Goal: Transaction & Acquisition: Book appointment/travel/reservation

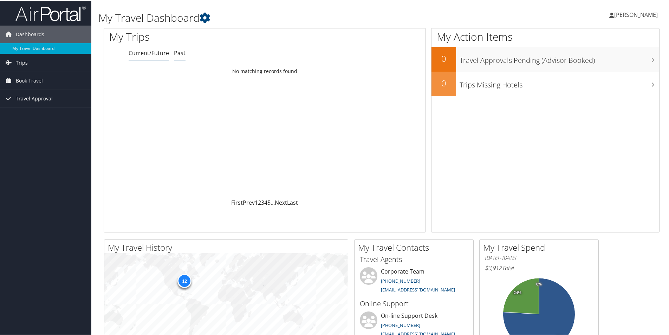
click at [177, 51] on link "Past" at bounding box center [180, 52] width 12 height 8
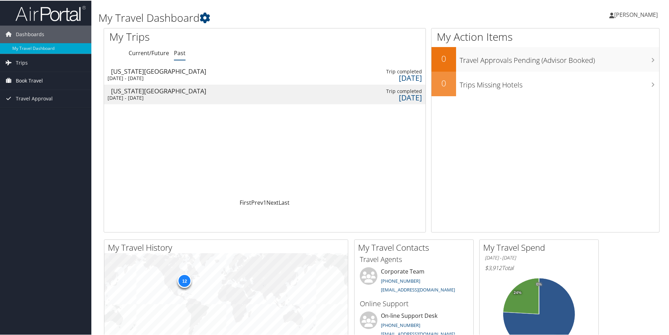
click at [30, 79] on span "Book Travel" at bounding box center [29, 80] width 27 height 18
click at [25, 93] on link "Agent Booking Request" at bounding box center [45, 94] width 91 height 11
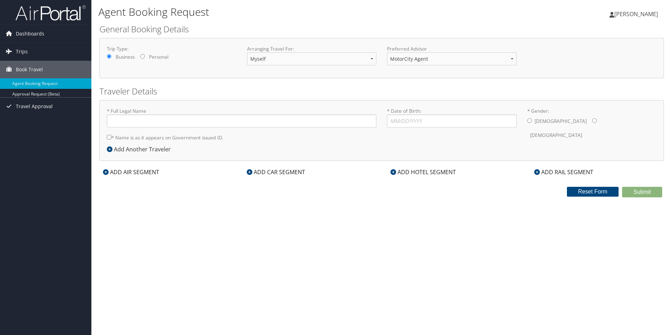
type input "[PERSON_NAME]"
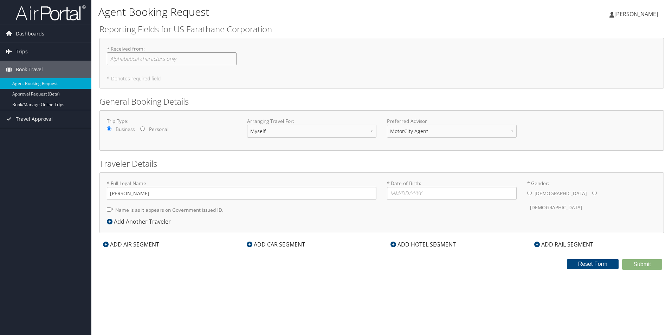
click at [175, 61] on input "* Received from : Required" at bounding box center [172, 58] width 130 height 13
type input "[PERSON_NAME]"
type input "02/06/1965"
click at [529, 195] on input "* Gender: Male Female" at bounding box center [529, 193] width 5 height 5
radio input "true"
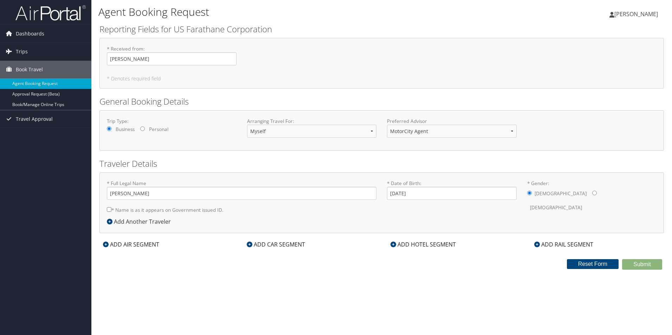
click at [109, 210] on input "* Name is as it appears on Government issued ID." at bounding box center [109, 209] width 5 height 5
checkbox input "true"
click at [126, 243] on div "ADD AIR SEGMENT" at bounding box center [130, 244] width 63 height 8
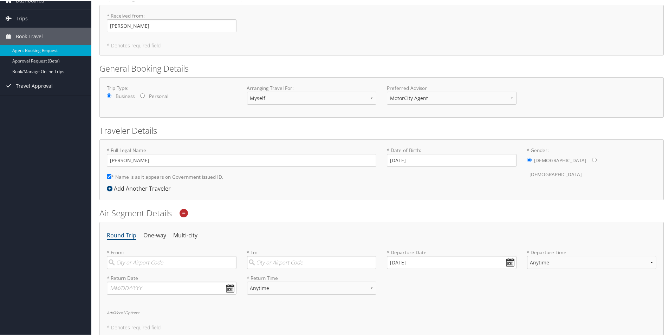
scroll to position [105, 0]
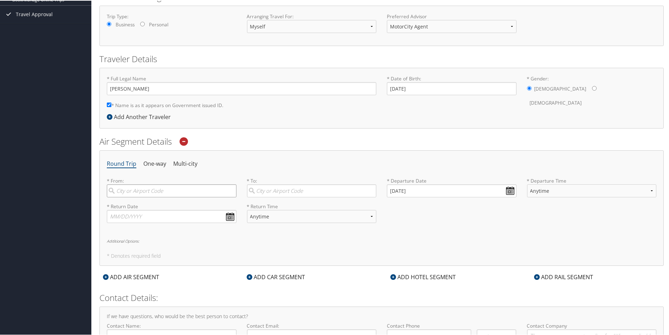
click at [145, 191] on input "search" at bounding box center [172, 190] width 130 height 13
type input "Detroit (DTW MI)"
type input "Kansas City (MCI MO)"
type input "08/27/2025"
type input "Todd Albert Fletcher"
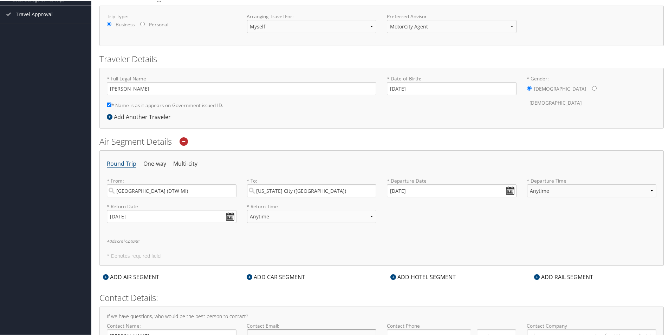
type input "todztoy@aol.com"
type input "( ) -"
type input "US Farathane"
click at [508, 188] on input "08/29/2025" at bounding box center [452, 190] width 130 height 13
click at [535, 224] on div "* Return Date 08/27/2025 Dates must be valid * Return Time Anytime Early Mornin…" at bounding box center [382, 215] width 560 height 26
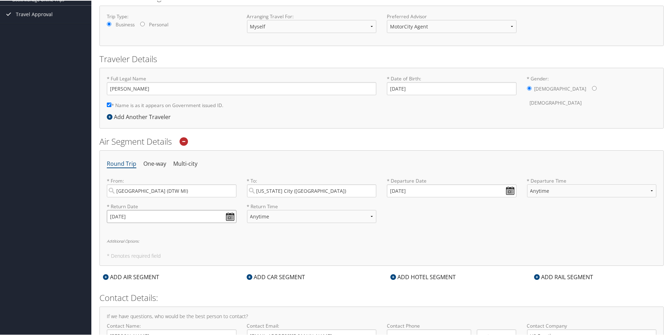
click at [227, 216] on input "08/27/2025" at bounding box center [172, 215] width 130 height 13
click at [167, 302] on td "5" at bounding box center [167, 303] width 9 height 9
type input "09/05/2025"
click at [508, 192] on input "08/29/2025" at bounding box center [452, 190] width 130 height 13
click at [424, 279] on td "3" at bounding box center [425, 277] width 9 height 9
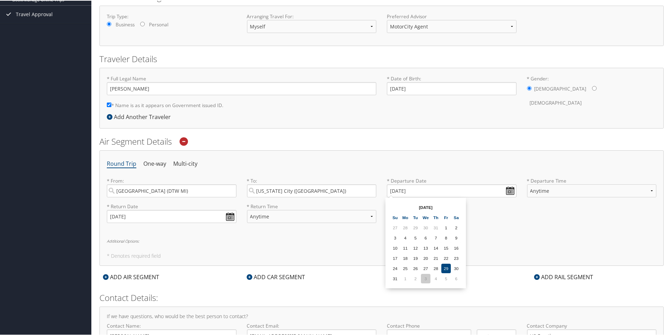
type input "09/03/2025"
click at [370, 215] on select "Anytime Early Morning (5AM-7AM) Morning (7AM-12PM) Afternoon (12PM-5PM) Evening…" at bounding box center [312, 215] width 130 height 13
select select "12PM-5PM"
click at [247, 209] on select "Anytime Early Morning (5AM-7AM) Morning (7AM-12PM) Afternoon (12PM-5PM) Evening…" at bounding box center [312, 215] width 130 height 13
click at [649, 189] on select "Anytime Early Morning (5AM-7AM) Morning (7AM-12PM) Afternoon (12PM-5PM) Evening…" at bounding box center [592, 190] width 130 height 13
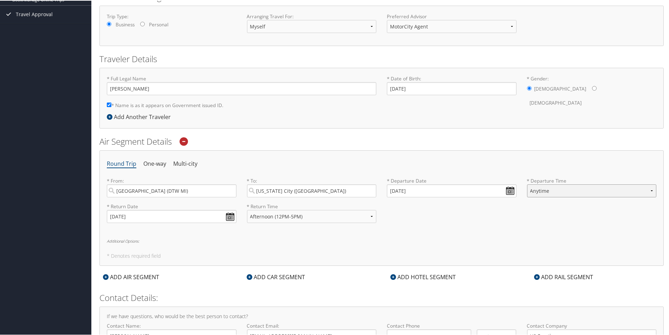
select select "7AM-12PM"
click at [527, 184] on select "Anytime Early Morning (5AM-7AM) Morning (7AM-12PM) Afternoon (12PM-5PM) Evening…" at bounding box center [592, 190] width 130 height 13
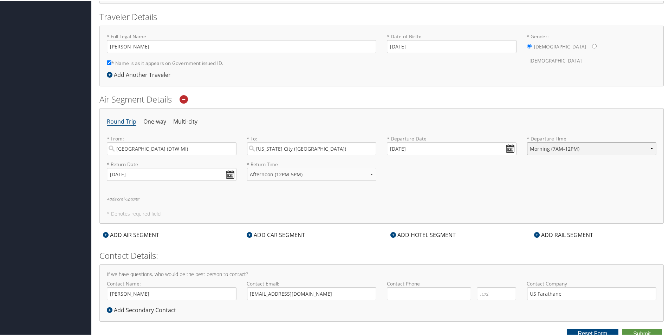
scroll to position [151, 0]
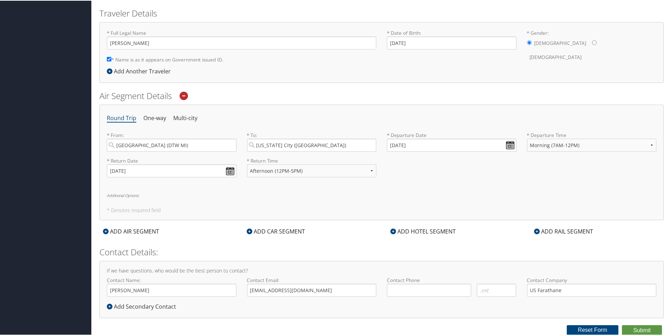
click at [248, 231] on icon at bounding box center [250, 231] width 6 height 6
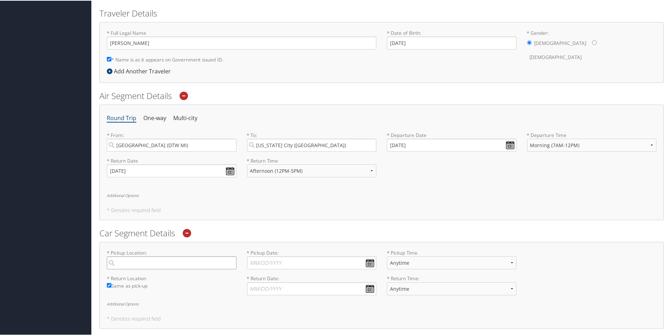
click at [178, 263] on input "search" at bounding box center [172, 262] width 130 height 13
type input "Kansas City"
type input "08/25/2025"
type input "08/27/2025"
type input "( ) -"
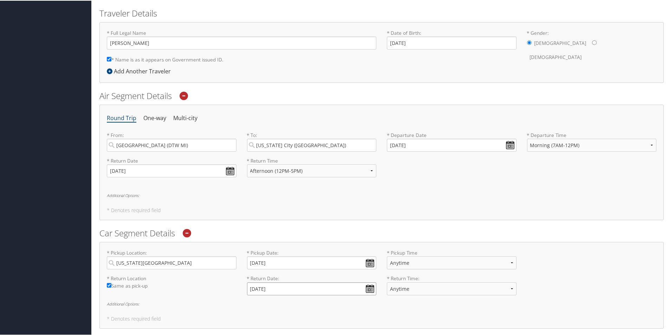
click at [333, 290] on input "08/27/2025" at bounding box center [312, 288] width 130 height 13
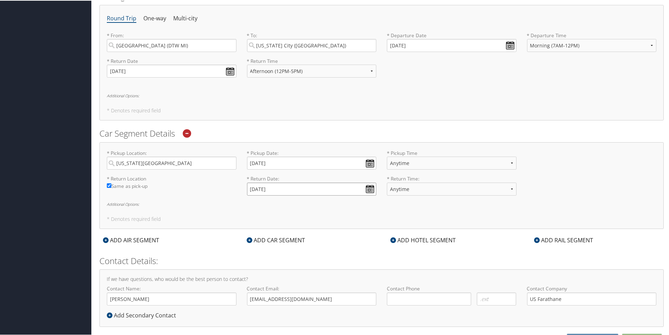
scroll to position [254, 0]
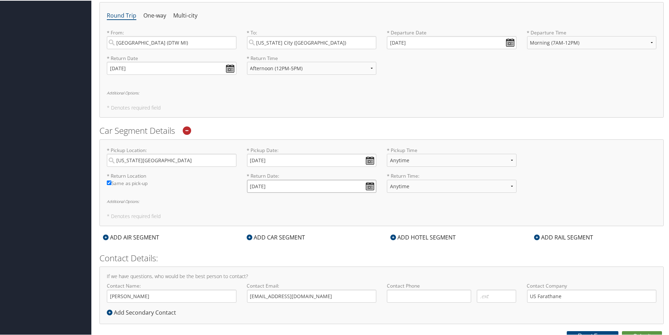
click at [369, 188] on input "08/27/2025" at bounding box center [312, 185] width 130 height 13
click at [306, 274] on td "5" at bounding box center [306, 273] width 9 height 9
type input "09/05/2025"
click at [366, 157] on input "08/25/2025" at bounding box center [312, 159] width 130 height 13
click at [286, 247] on td "3" at bounding box center [286, 247] width 9 height 9
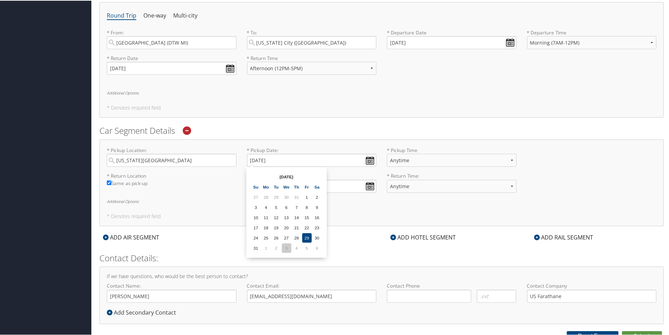
type input "09/03/2025"
click at [512, 159] on select "Anytime 12:00 AM 1:00 AM 2:00 AM 3:00 AM 4:00 AM 5:00 AM 6:00 AM 7:00 AM 8:00 A…" at bounding box center [452, 159] width 130 height 13
click at [604, 186] on div "* Return Location Required Same as pick-up * Return Date: 09/05/2025 Dates must…" at bounding box center [382, 185] width 560 height 26
click at [509, 158] on select "Anytime 12:00 AM 1:00 AM 2:00 AM 3:00 AM 4:00 AM 5:00 AM 6:00 AM 7:00 AM 8:00 A…" at bounding box center [452, 159] width 130 height 13
click at [564, 146] on div "* Pickup Location: Kansas City Required * Pickup Date: 09/03/2025 Dates must be…" at bounding box center [382, 159] width 560 height 26
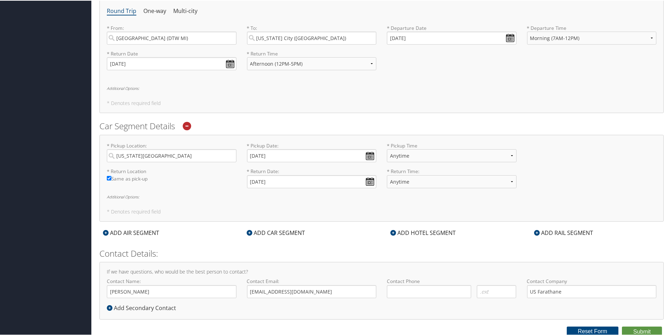
scroll to position [260, 0]
click at [391, 231] on icon at bounding box center [393, 231] width 6 height 6
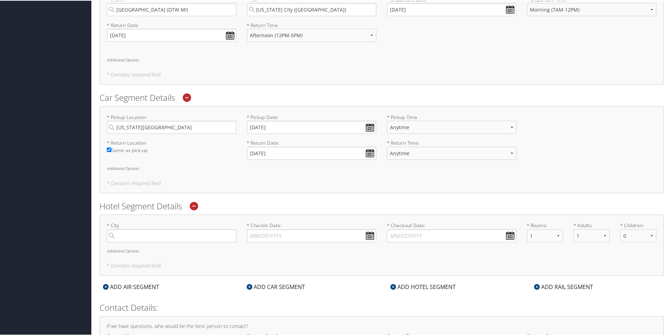
scroll to position [342, 0]
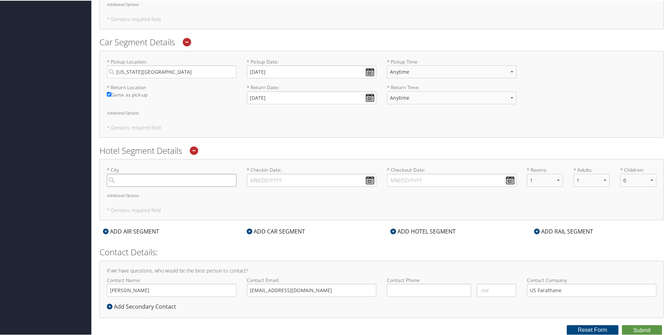
click at [148, 180] on input "search" at bounding box center [172, 179] width 130 height 13
type input "Kansas City"
type input "08/18/2025"
type input "08/21/2025"
type input "( ) -"
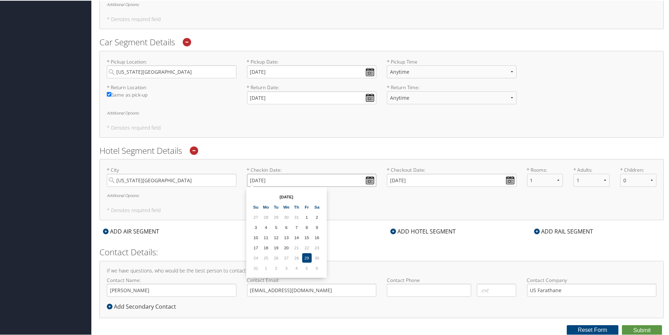
click at [347, 183] on input "08/18/2025" at bounding box center [312, 179] width 130 height 13
click at [420, 205] on div "* City Kansas City Required * Checkin Date: 08/18/2025 Dates must be valid * Ch…" at bounding box center [381, 188] width 564 height 61
click at [498, 181] on input "08/21/2025" at bounding box center [452, 179] width 130 height 13
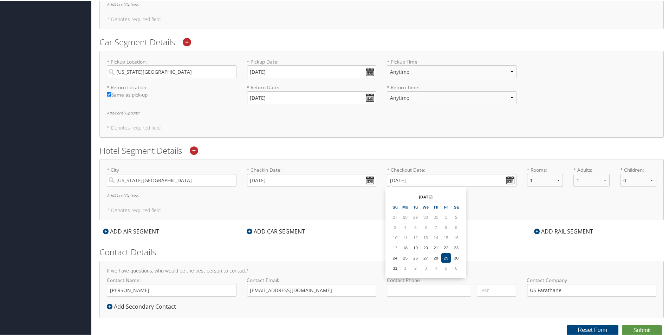
click at [561, 204] on div "* City Kansas City Required * Checkin Date: 08/18/2025 Dates must be valid * Ch…" at bounding box center [381, 188] width 564 height 61
click at [508, 178] on input "08/21/2025" at bounding box center [452, 179] width 130 height 13
click at [446, 267] on td "5" at bounding box center [445, 267] width 9 height 9
type input "09/05/2025"
click at [340, 178] on input "08/18/2025" at bounding box center [312, 179] width 130 height 13
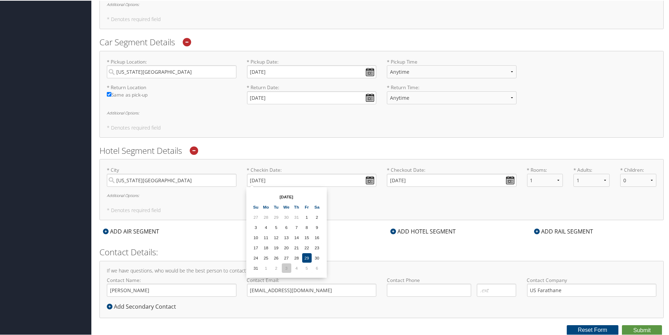
click at [285, 266] on td "3" at bounding box center [286, 267] width 9 height 9
type input "09/03/2025"
click at [547, 200] on div "* City Kansas City Required * Checkin Date: 09/03/2025 Dates must be valid * Ch…" at bounding box center [381, 188] width 564 height 61
click at [401, 293] on input "( ) -" at bounding box center [429, 289] width 84 height 13
type input "( ) -"
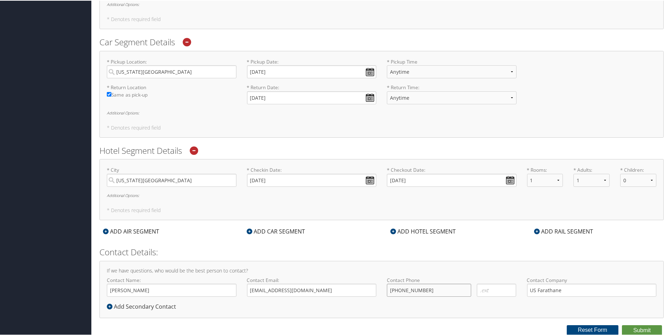
type input "(248) 840-8037"
click at [453, 323] on form "Reporting Fields for US Farathane Corporation * Received from : Todd Fletcher R…" at bounding box center [381, 8] width 564 height 654
click at [641, 329] on button "Submit" at bounding box center [642, 330] width 40 height 11
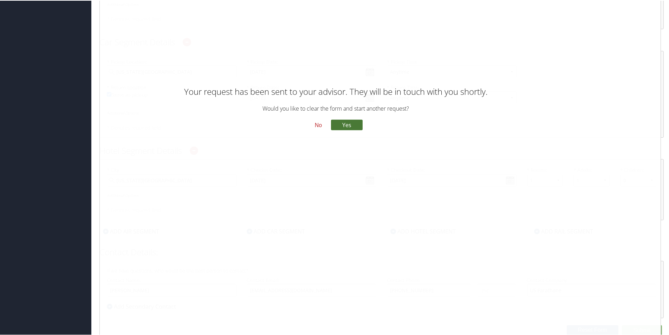
click at [347, 125] on button "Yes" at bounding box center [347, 124] width 32 height 11
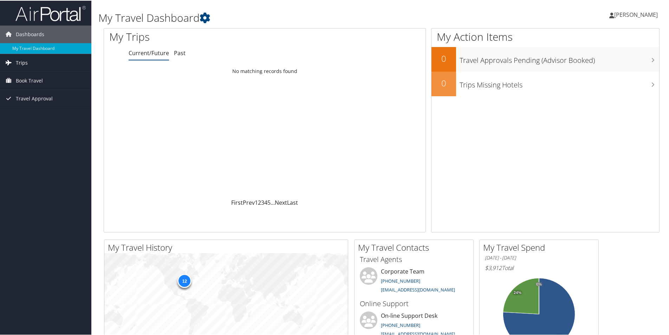
click at [22, 61] on span "Trips" at bounding box center [22, 62] width 12 height 18
click at [46, 75] on link "Current/Future Trips" at bounding box center [45, 76] width 91 height 11
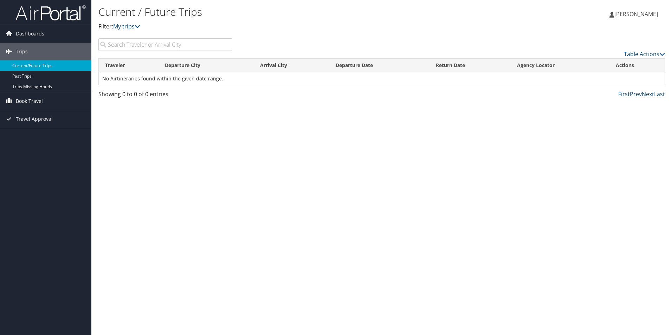
click at [33, 101] on span "Book Travel" at bounding box center [29, 101] width 27 height 18
click at [47, 116] on link "Agent Booking Request" at bounding box center [45, 115] width 91 height 11
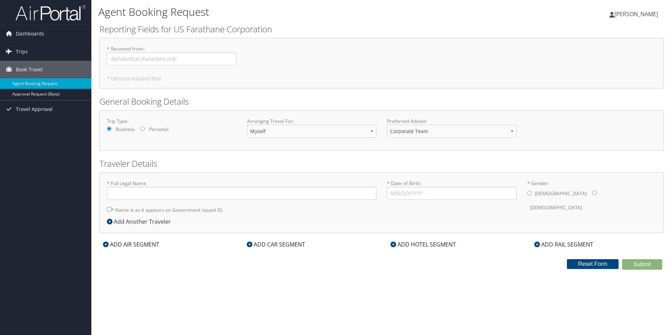
type input "[PERSON_NAME]"
click at [26, 51] on span "Trips" at bounding box center [22, 52] width 12 height 18
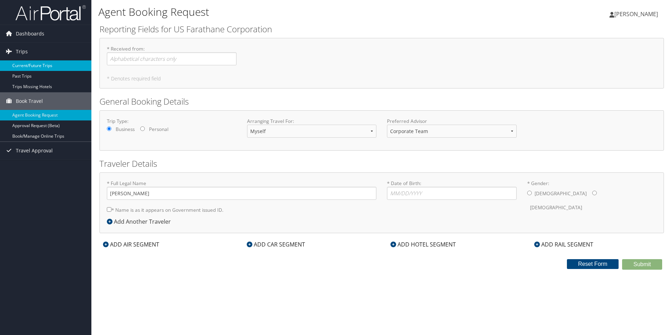
click at [28, 65] on link "Current/Future Trips" at bounding box center [45, 65] width 91 height 11
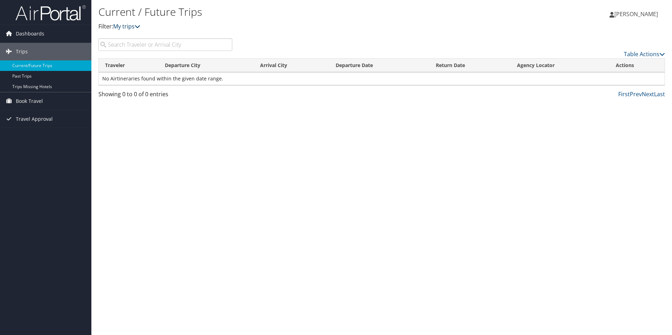
click at [128, 27] on link "My trips" at bounding box center [126, 26] width 27 height 8
click at [139, 26] on icon at bounding box center [138, 27] width 6 height 6
click at [118, 27] on link "My trips" at bounding box center [126, 26] width 27 height 8
click at [187, 153] on div "Current / Future Trips Filter: My trips [PERSON_NAME] [PERSON_NAME] My Settings…" at bounding box center [381, 167] width 580 height 335
click at [29, 116] on span "Travel Approval" at bounding box center [34, 119] width 37 height 18
